Goal: Task Accomplishment & Management: Complete application form

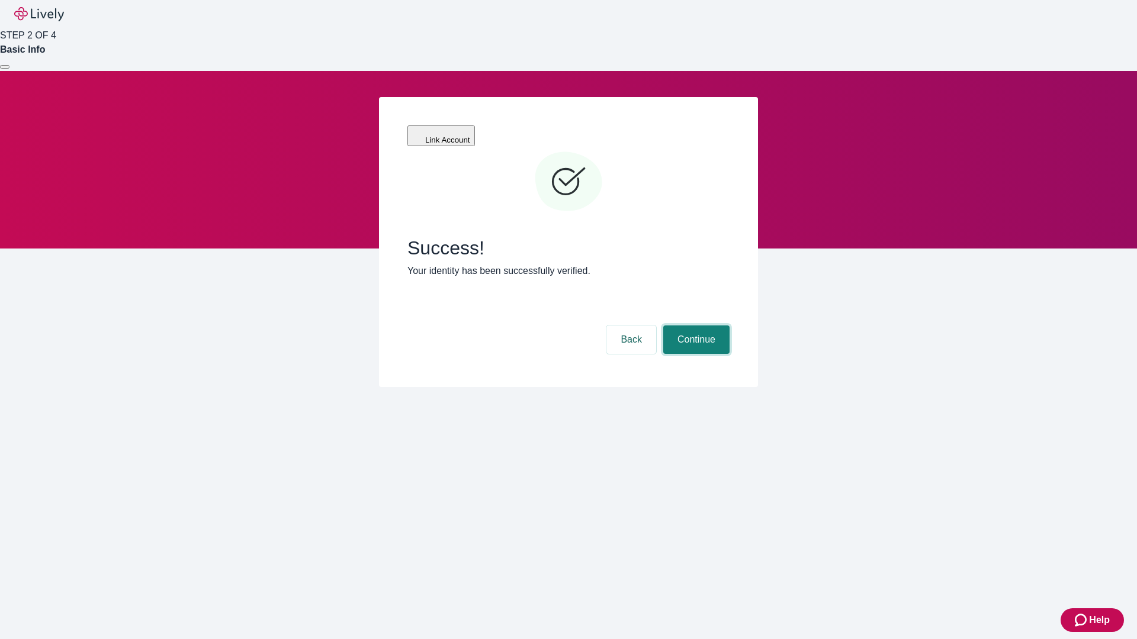
click at [695, 326] on button "Continue" at bounding box center [696, 340] width 66 height 28
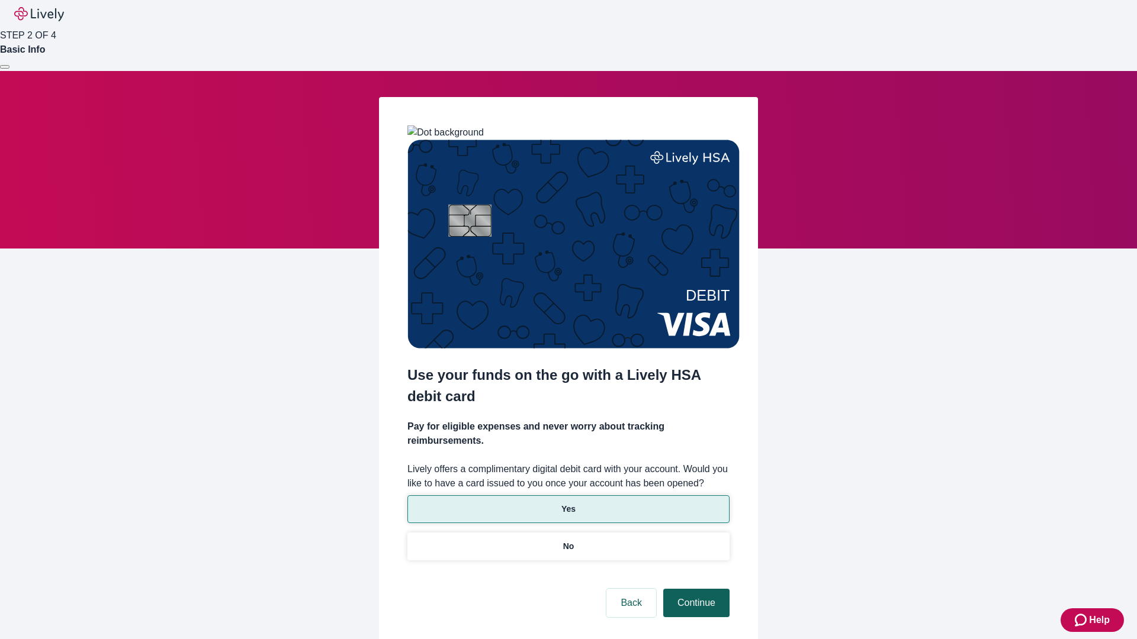
click at [568, 541] on p "No" at bounding box center [568, 547] width 11 height 12
click at [695, 589] on button "Continue" at bounding box center [696, 603] width 66 height 28
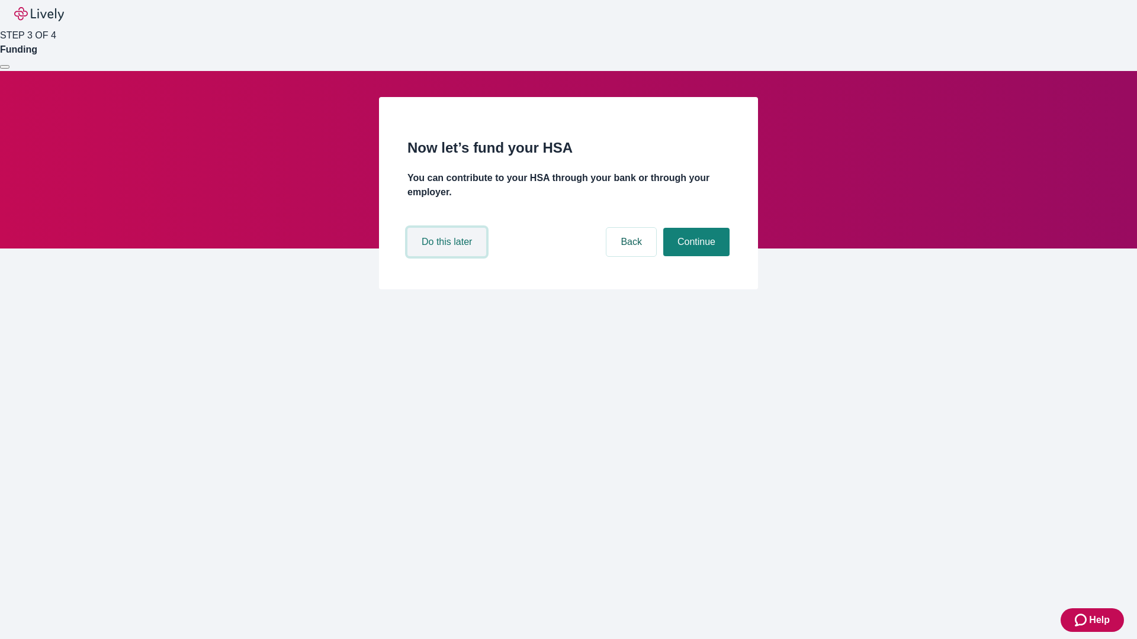
click at [448, 256] on button "Do this later" at bounding box center [446, 242] width 79 height 28
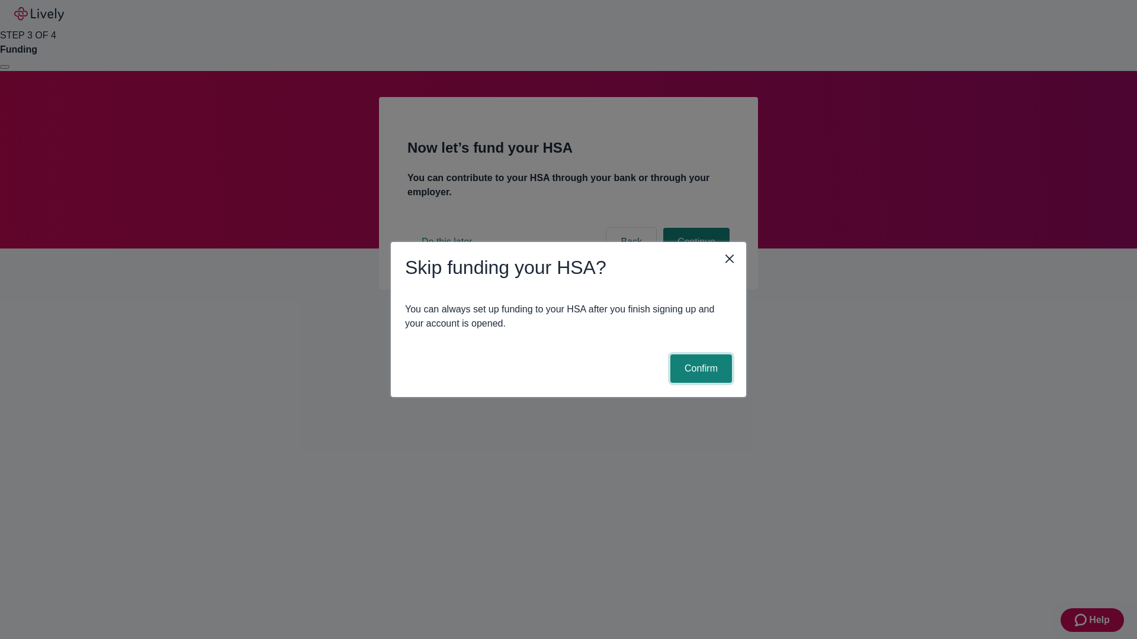
click at [699, 369] on button "Confirm" at bounding box center [701, 369] width 62 height 28
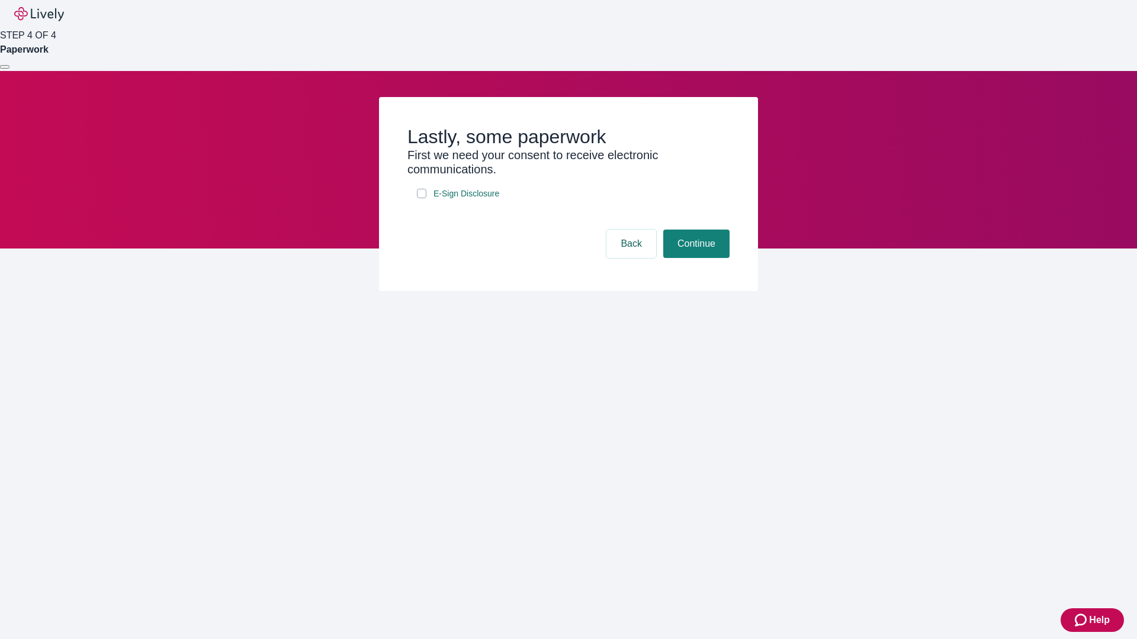
click at [422, 198] on input "E-Sign Disclosure" at bounding box center [421, 193] width 9 height 9
checkbox input "true"
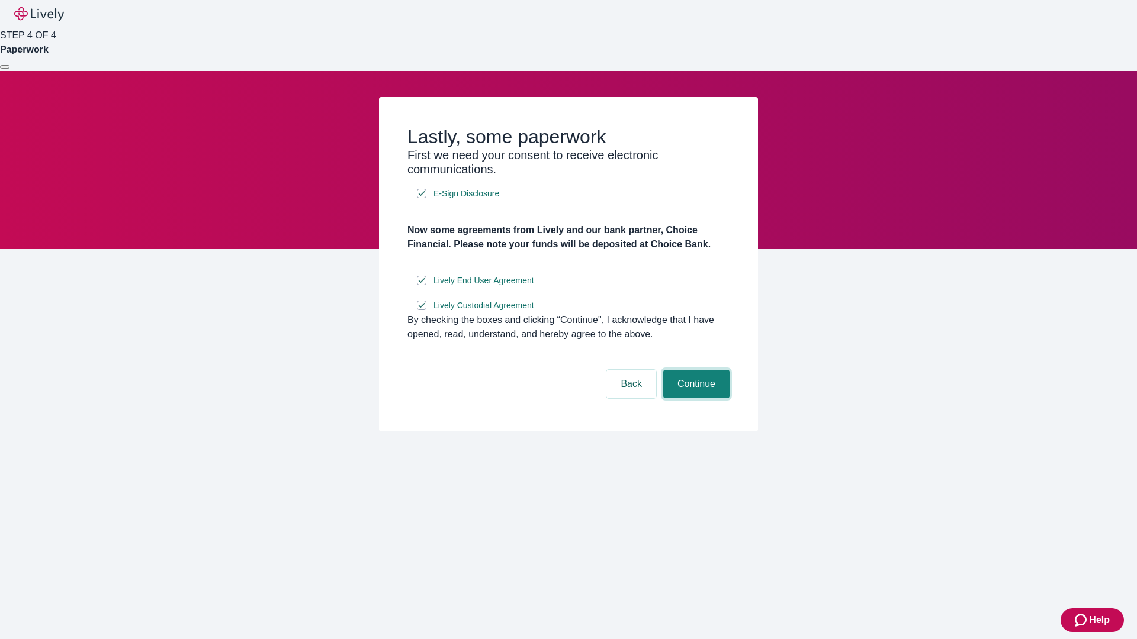
click at [695, 398] on button "Continue" at bounding box center [696, 384] width 66 height 28
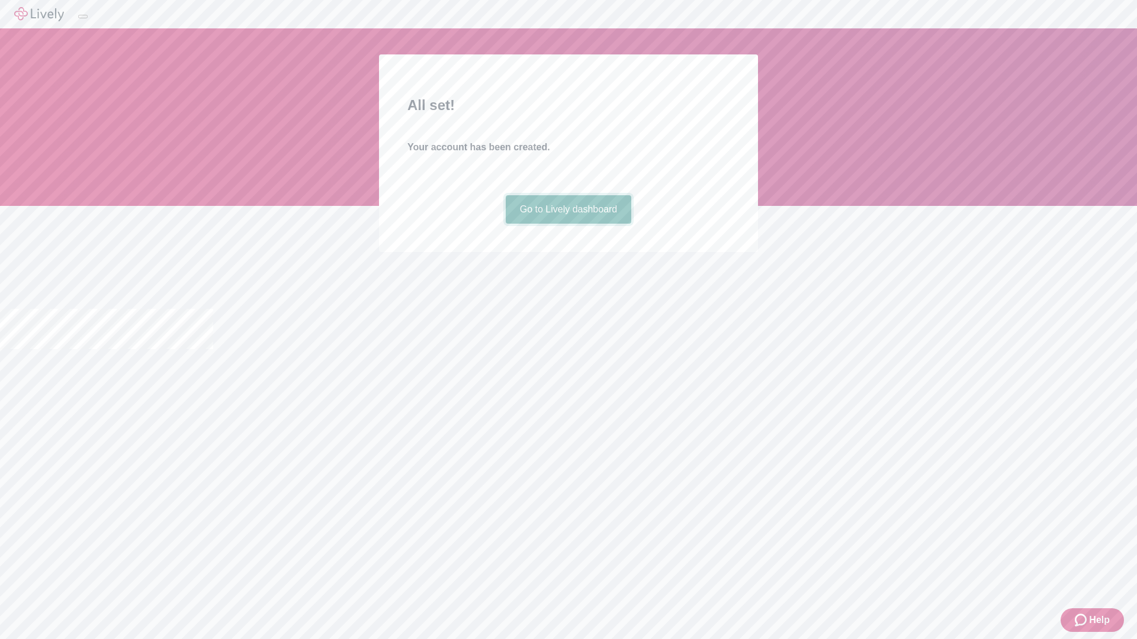
click at [568, 224] on link "Go to Lively dashboard" at bounding box center [569, 209] width 126 height 28
